Goal: Transaction & Acquisition: Download file/media

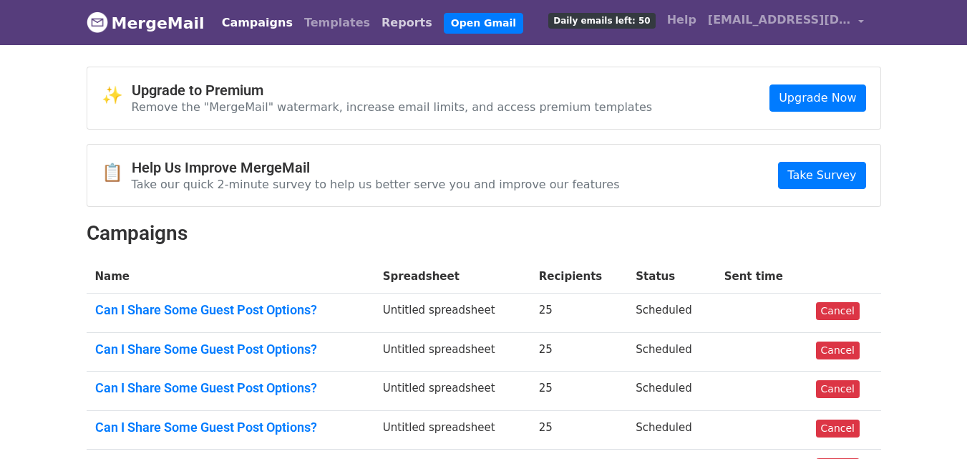
click at [376, 16] on link "Reports" at bounding box center [407, 23] width 62 height 29
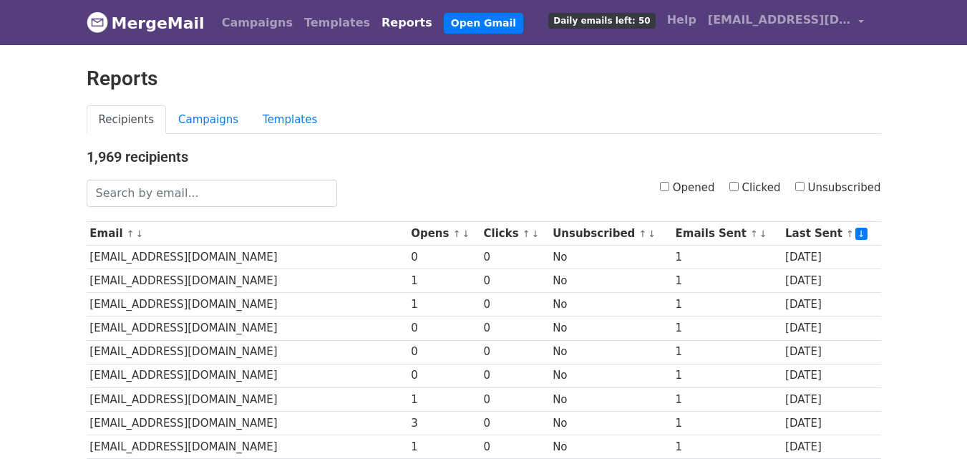
click at [739, 185] on input "Clicked" at bounding box center [734, 186] width 9 height 9
checkbox input "true"
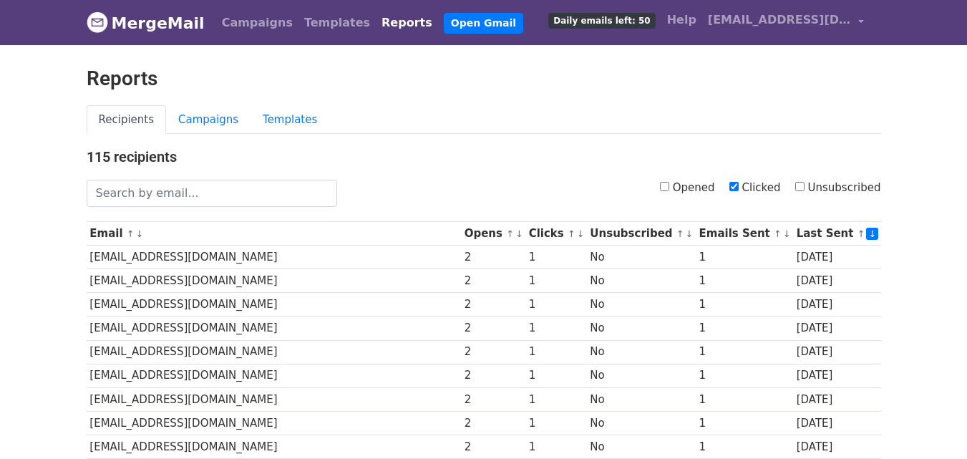
scroll to position [707, 0]
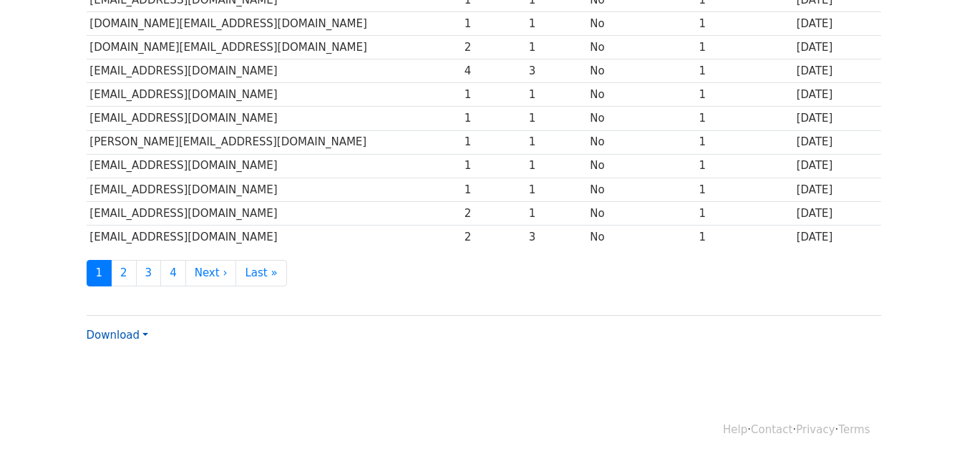
click at [124, 336] on link "Download" at bounding box center [118, 335] width 62 height 13
click at [120, 357] on link "CSV" at bounding box center [143, 362] width 113 height 23
